Goal: Task Accomplishment & Management: Manage account settings

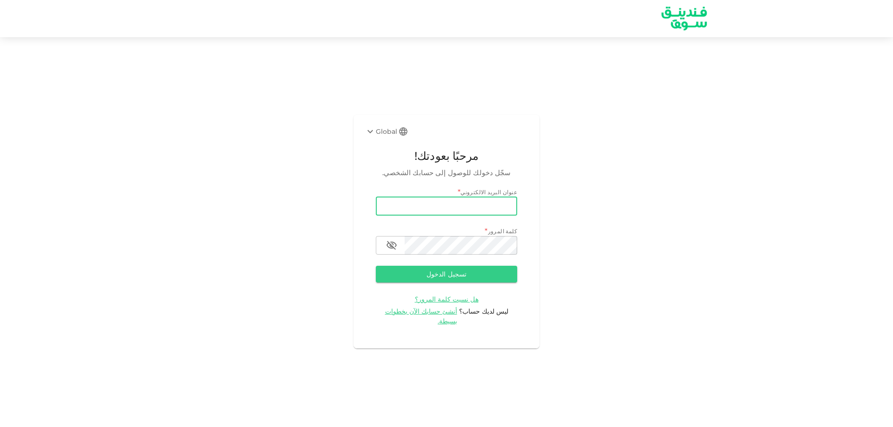
click at [408, 213] on input "email" at bounding box center [446, 206] width 141 height 19
type input "[EMAIL_ADDRESS][DOMAIN_NAME]"
click at [376, 266] on button "تسجيل الدخول" at bounding box center [446, 274] width 141 height 17
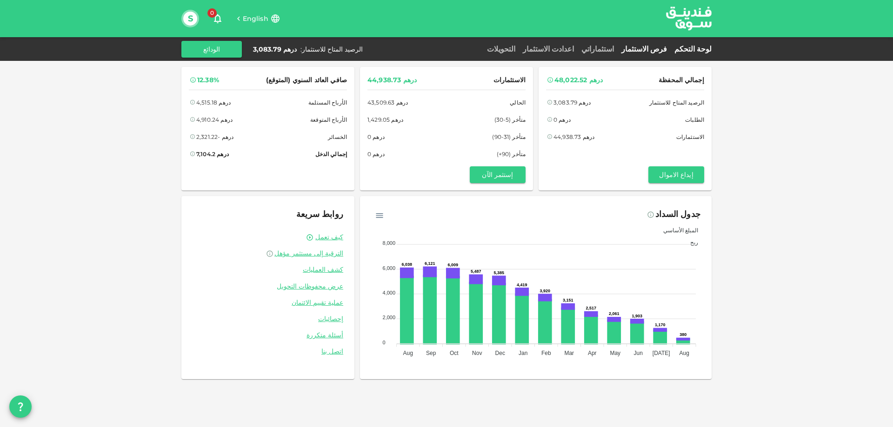
click at [664, 47] on link "فرص الاستثمار" at bounding box center [644, 49] width 53 height 9
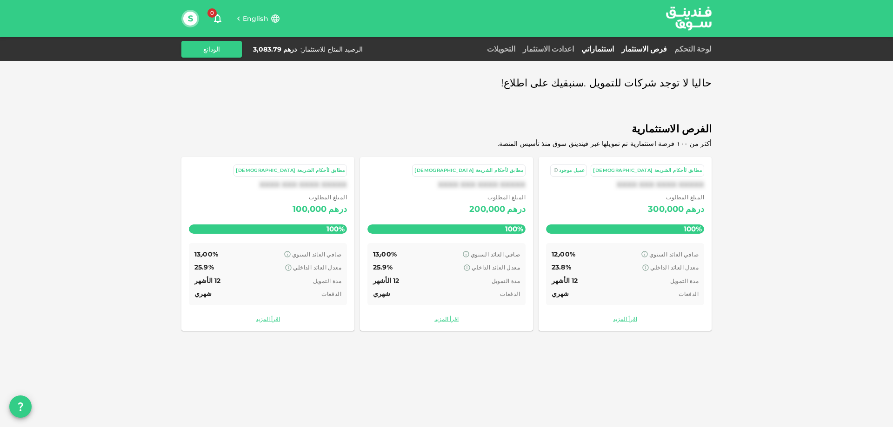
click at [617, 48] on link "استثماراتي" at bounding box center [598, 49] width 40 height 9
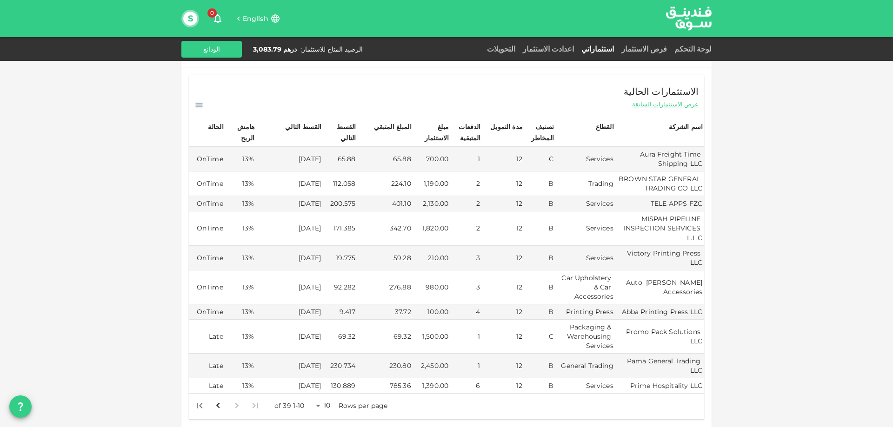
scroll to position [140, 0]
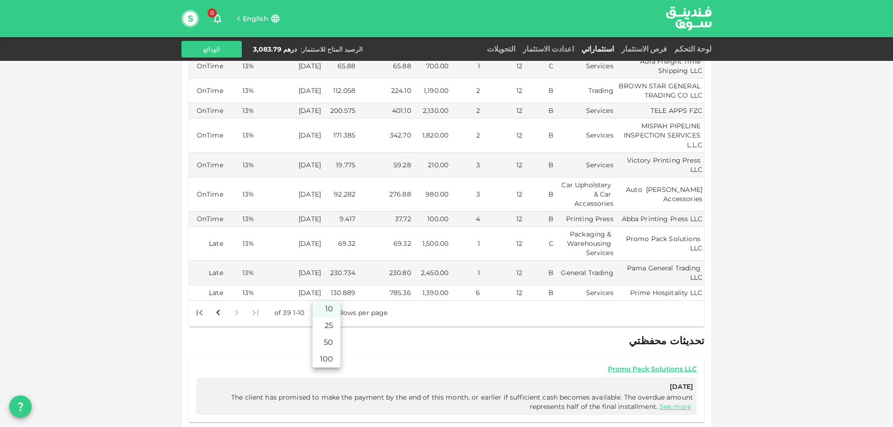
click at [319, 293] on body "English 0 S لوحة التحكم فرص الاستثمار استثماراتي اعدادت الاستثمار التحويلات الر…" at bounding box center [446, 213] width 893 height 427
click at [326, 343] on li "50" at bounding box center [327, 342] width 28 height 17
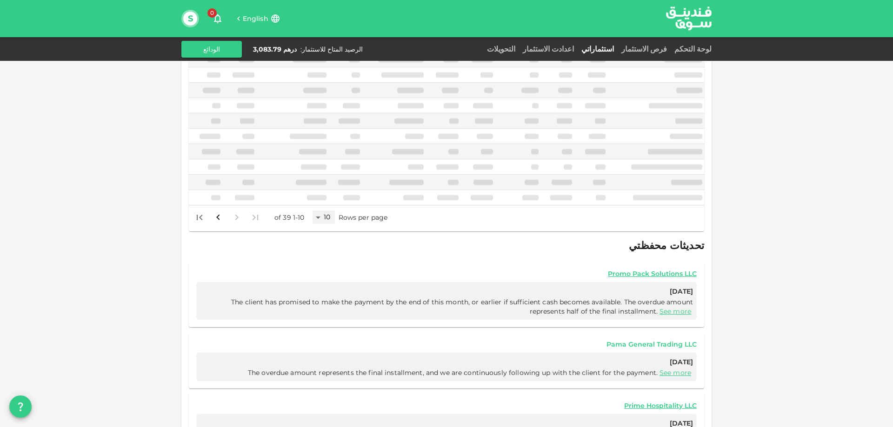
type input "50"
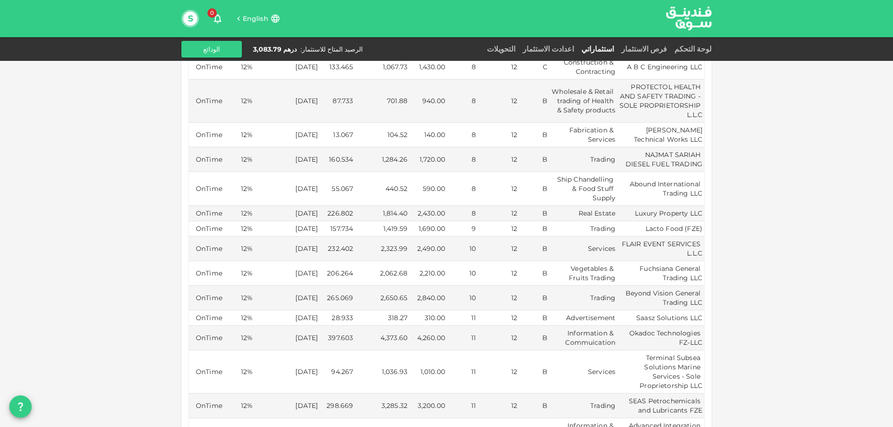
scroll to position [512, 0]
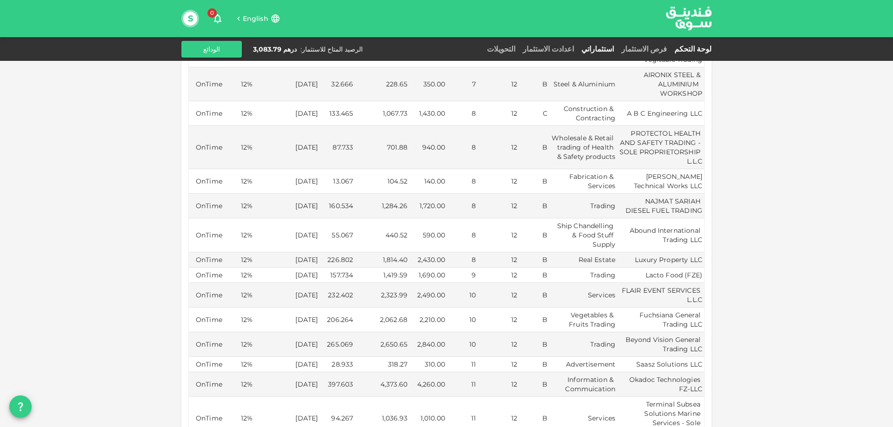
click at [694, 48] on link "لوحة التحكم" at bounding box center [691, 49] width 41 height 9
